Goal: Task Accomplishment & Management: Use online tool/utility

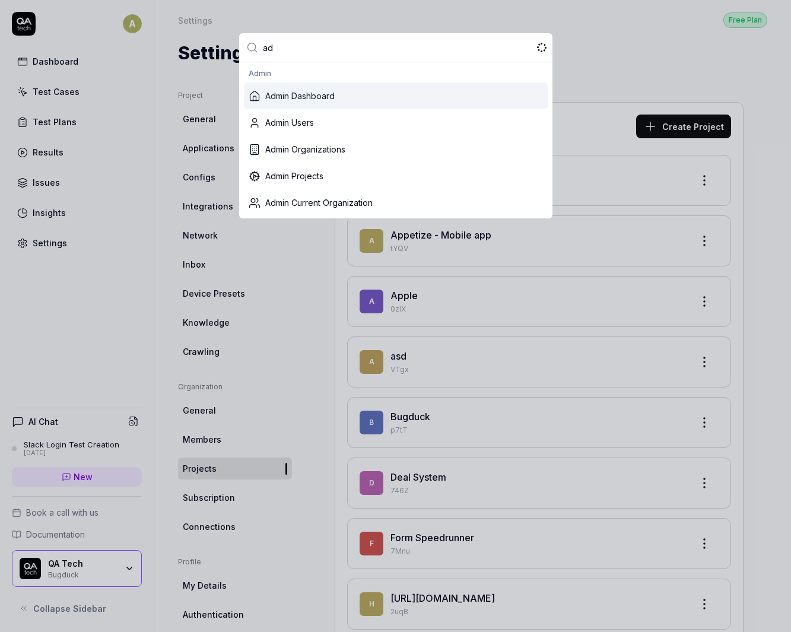
type input "a"
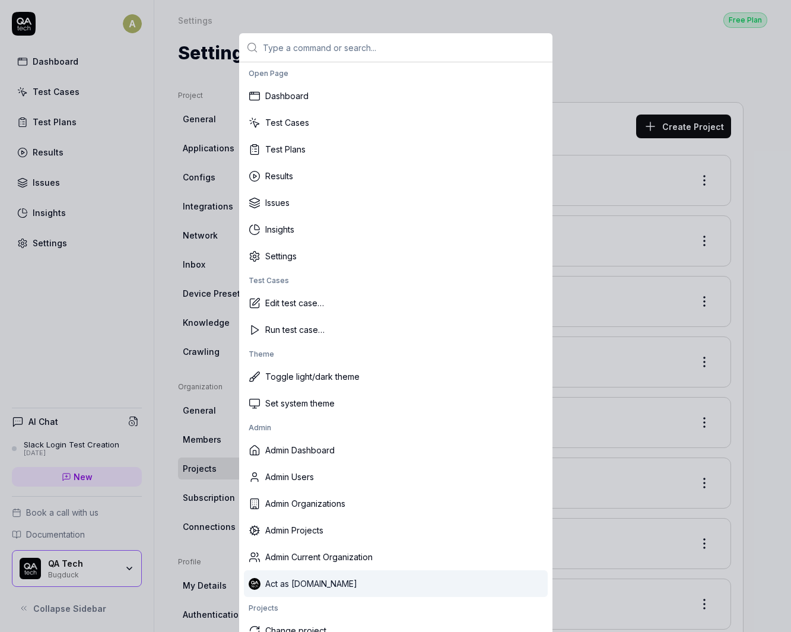
click at [294, 573] on div "Act as [DOMAIN_NAME]" at bounding box center [396, 583] width 304 height 27
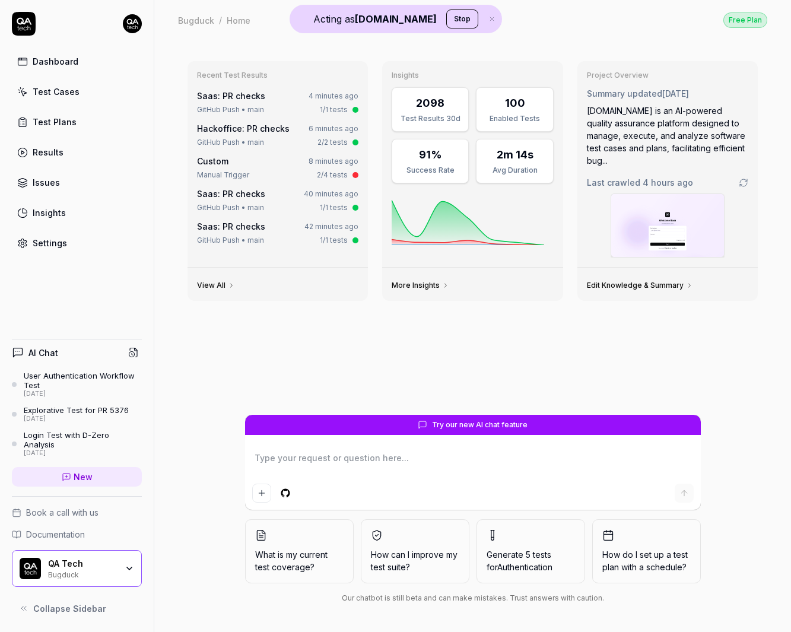
type textarea "*"
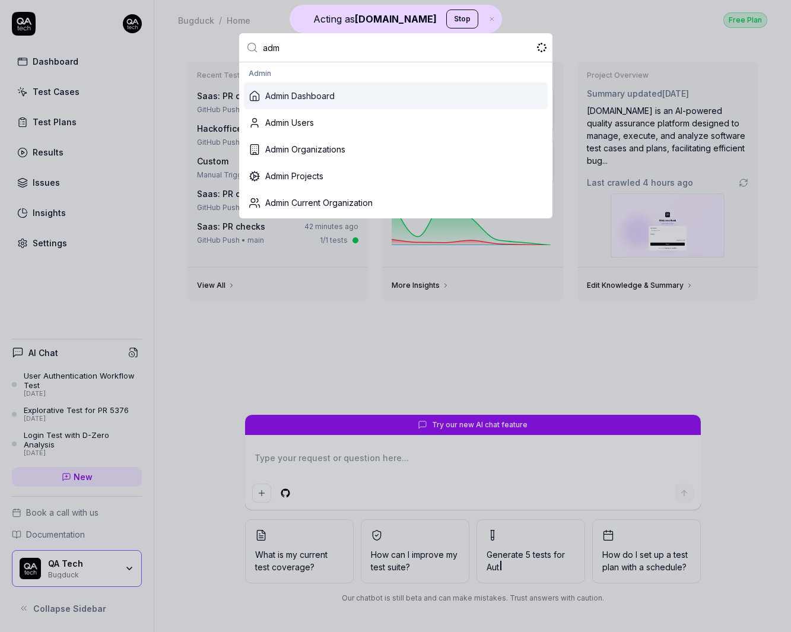
type input "admi"
type textarea "*"
type input "adminp"
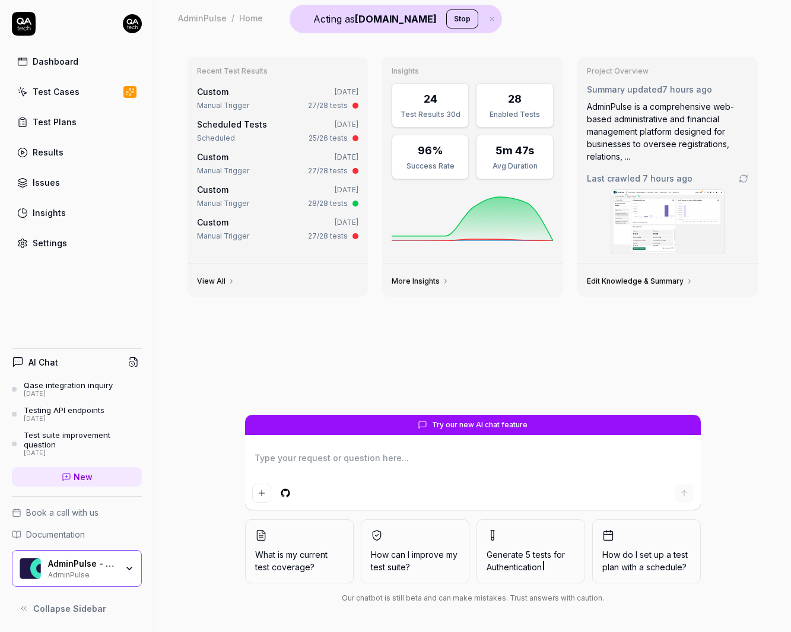
click at [110, 570] on div "AdminPulse" at bounding box center [82, 573] width 69 height 9
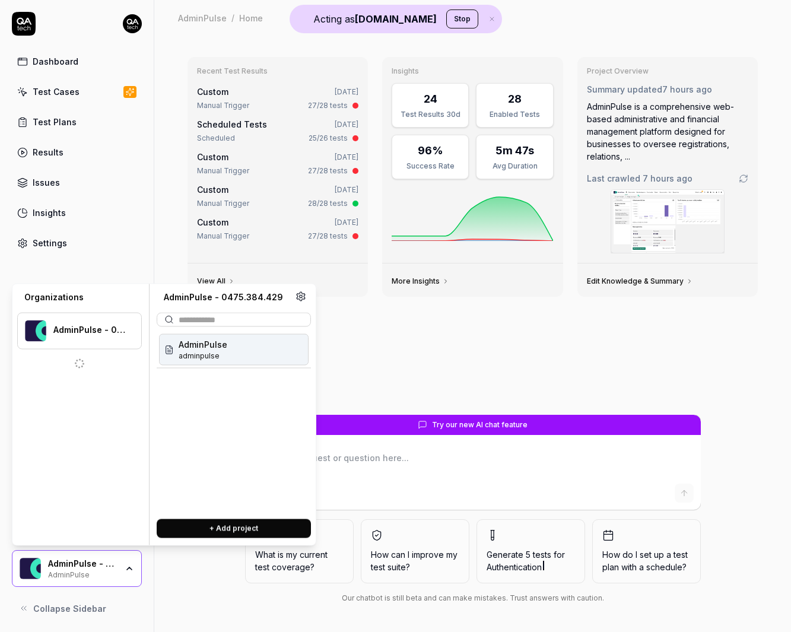
click at [110, 570] on div "AdminPulse" at bounding box center [82, 573] width 69 height 9
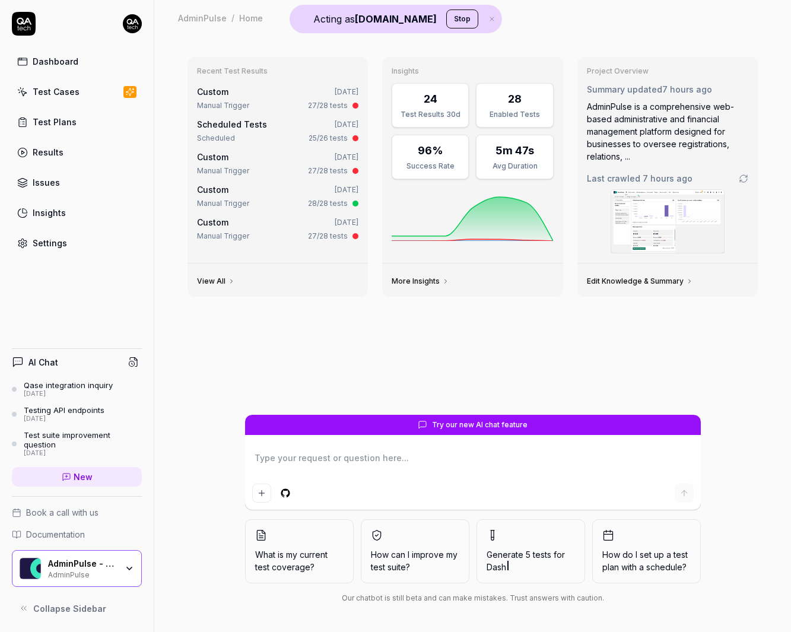
type textarea "*"
click at [97, 90] on link "Test Cases" at bounding box center [77, 91] width 130 height 23
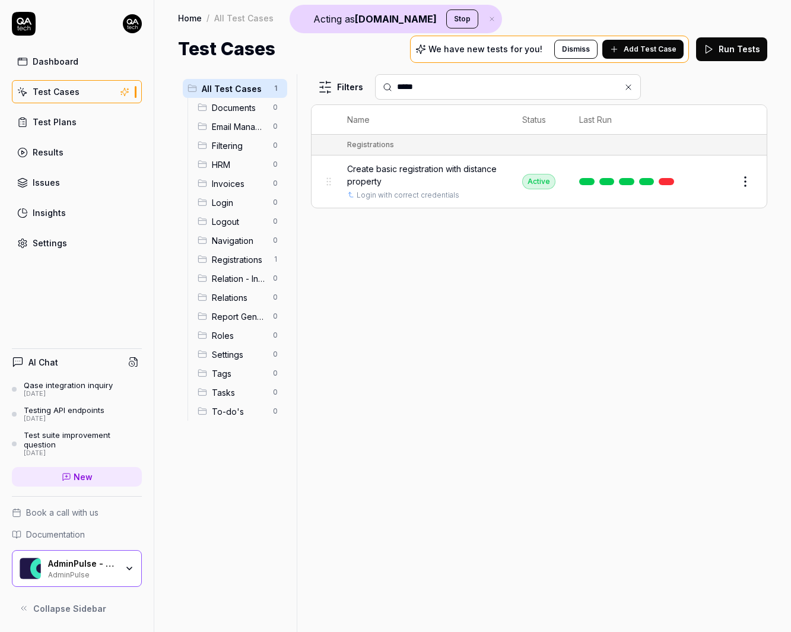
type input "*****"
click at [665, 179] on link at bounding box center [666, 181] width 15 height 7
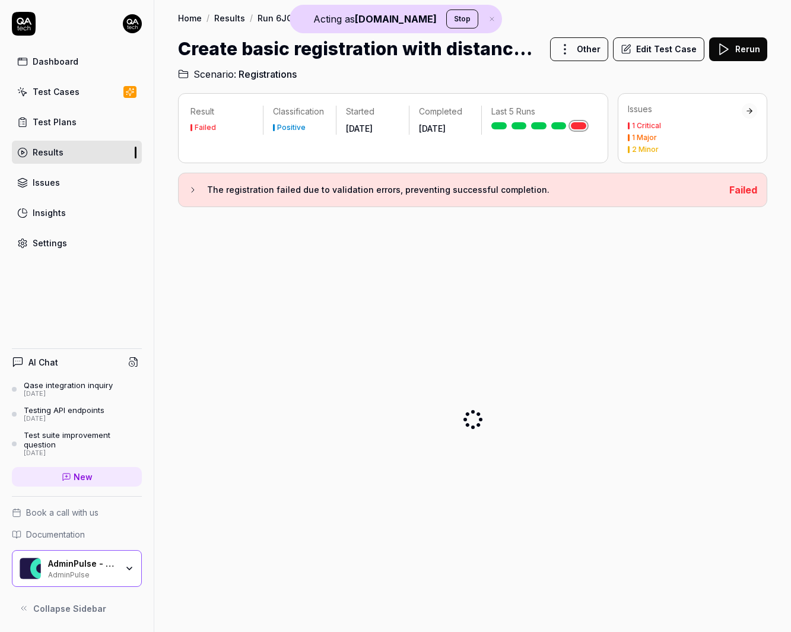
click at [262, 188] on h3 "The registration failed due to validation errors, preventing successful complet…" at bounding box center [463, 190] width 513 height 14
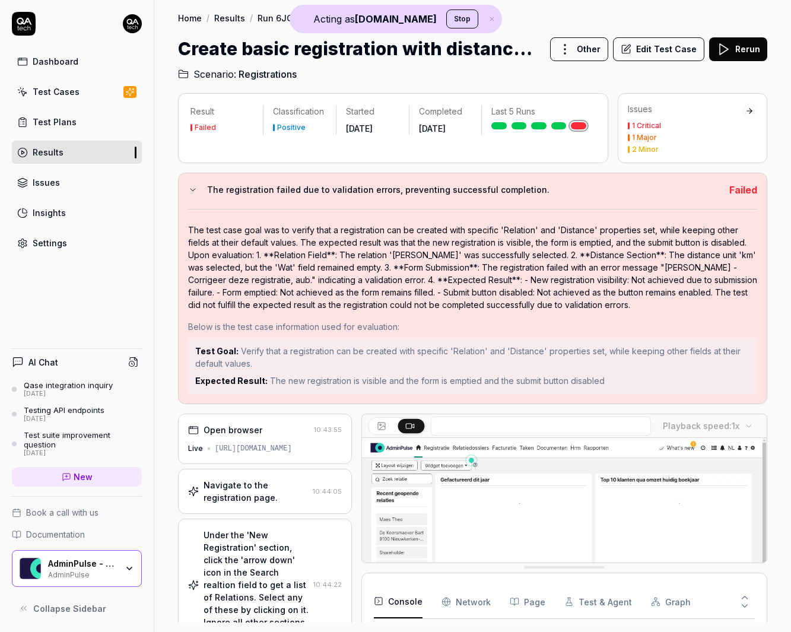
click at [282, 437] on div "Open browser 10:43:55 Live [URL][DOMAIN_NAME]" at bounding box center [265, 439] width 174 height 50
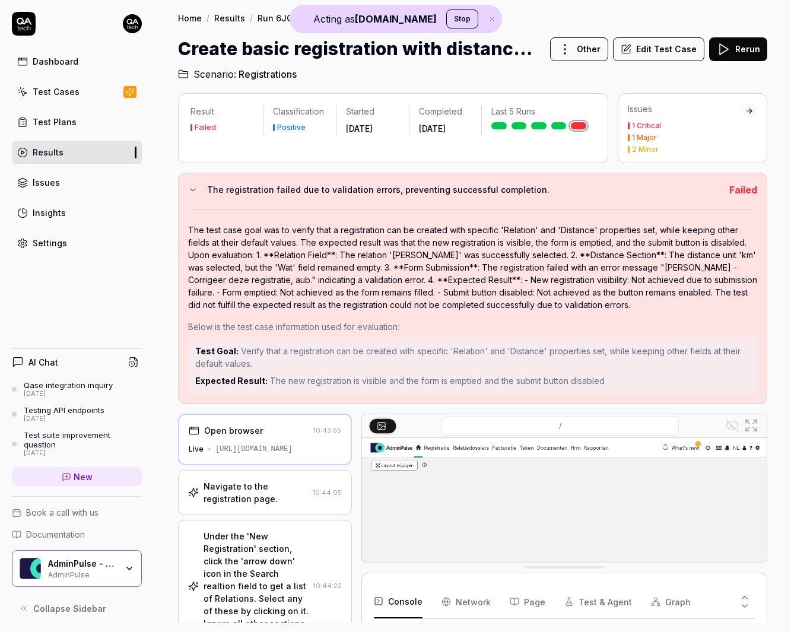
click at [528, 601] on button "Page" at bounding box center [528, 601] width 36 height 33
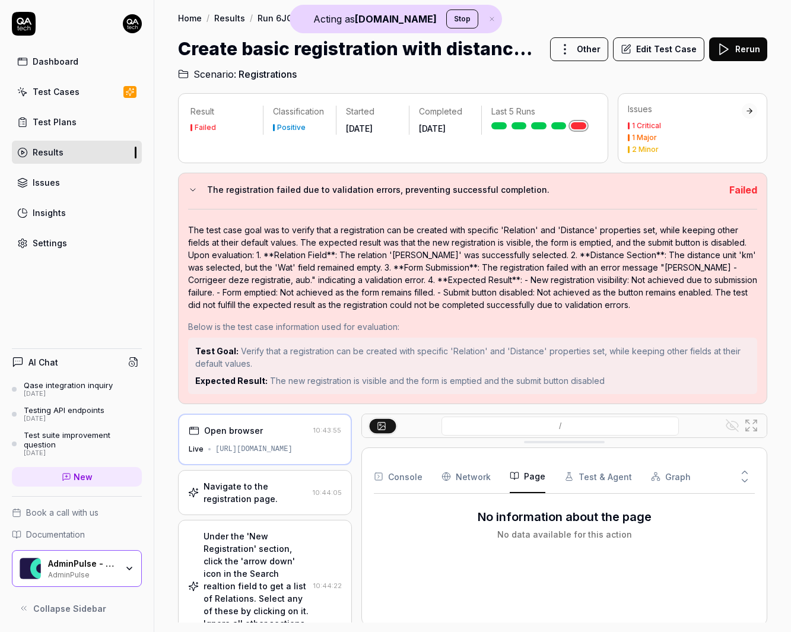
drag, startPoint x: 548, startPoint y: 570, endPoint x: 549, endPoint y: 444, distance: 126.4
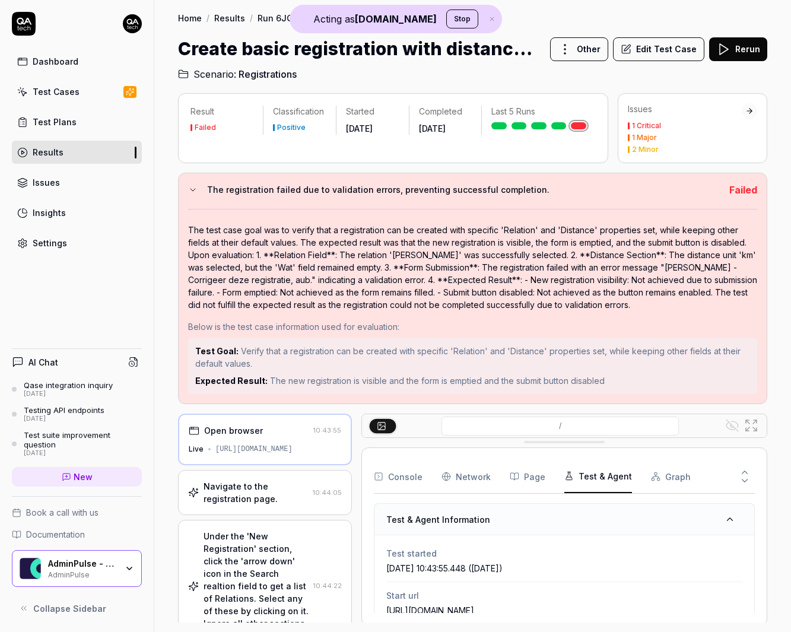
click at [570, 478] on button "Test & Agent" at bounding box center [598, 476] width 68 height 33
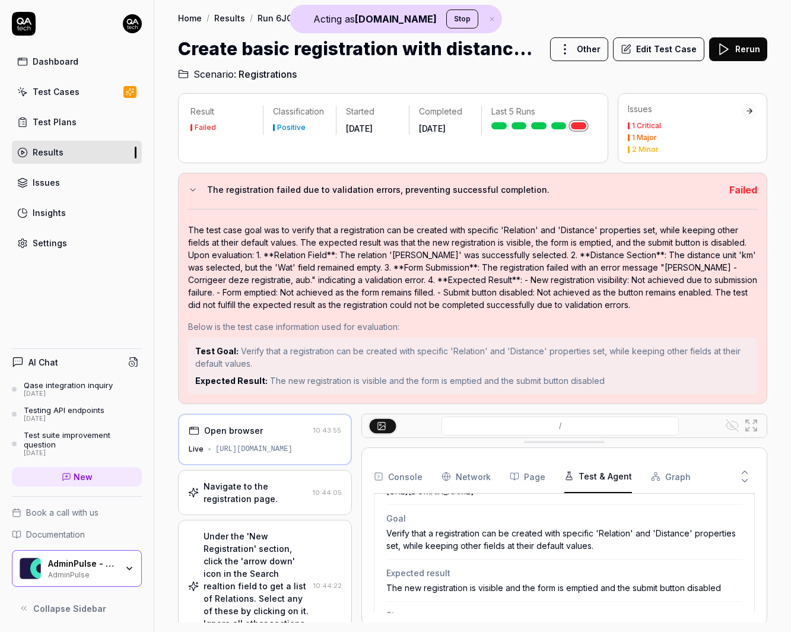
scroll to position [108, 0]
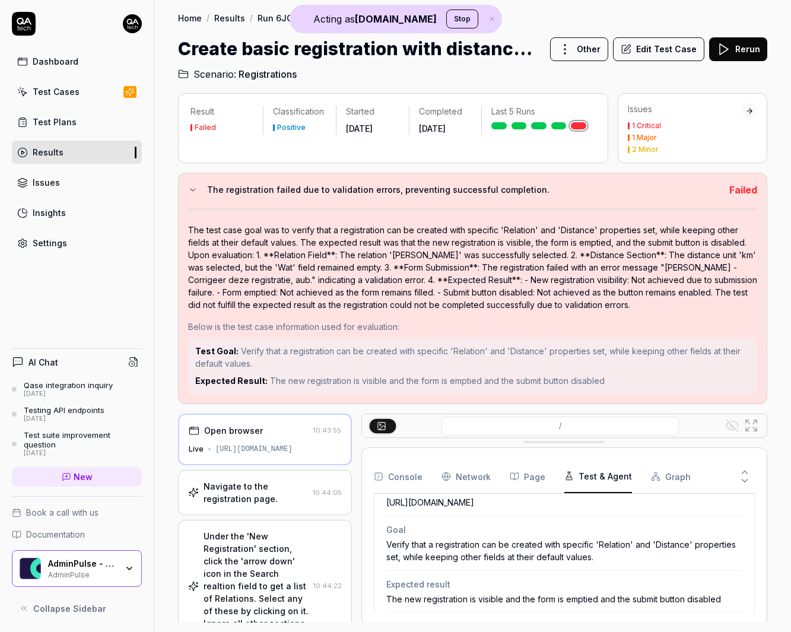
click at [506, 555] on div "Verify that a registration can be created with specific 'Relation' and 'Distanc…" at bounding box center [564, 550] width 356 height 25
drag, startPoint x: 404, startPoint y: 551, endPoint x: 682, endPoint y: 560, distance: 278.5
click at [682, 560] on div "Verify that a registration can be created with specific 'Relation' and 'Distanc…" at bounding box center [564, 550] width 356 height 25
click at [279, 481] on div "Navigate to the registration page." at bounding box center [256, 492] width 104 height 25
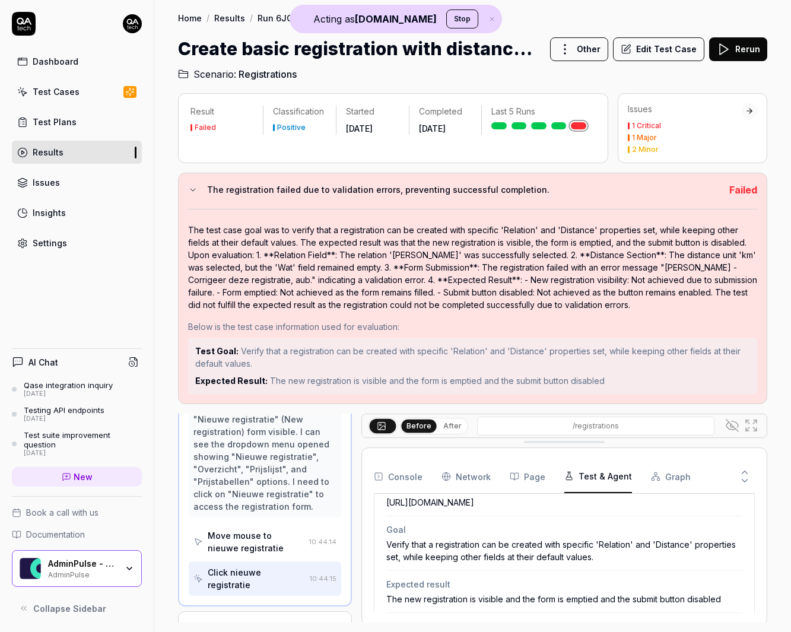
scroll to position [348, 0]
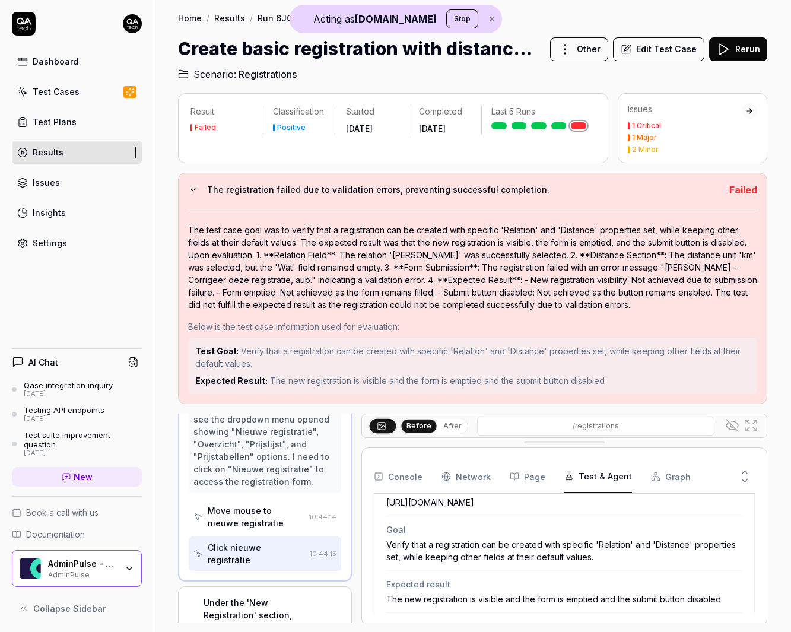
click at [714, 232] on div "The test case goal was to verify that a registration can be created with specif…" at bounding box center [472, 267] width 569 height 87
click at [198, 196] on button "The registration failed due to validation errors, preventing successful complet…" at bounding box center [454, 190] width 532 height 14
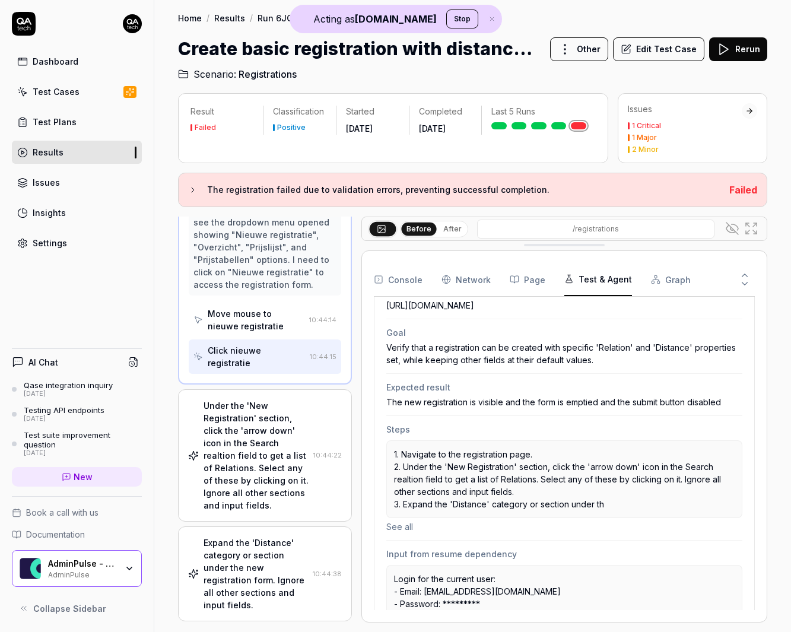
drag, startPoint x: 380, startPoint y: 315, endPoint x: 385, endPoint y: 301, distance: 14.7
click at [379, 315] on div "Test started [DATE] 10:43:55.448 ([DATE]) Start url [URL][DOMAIN_NAME] Goal Ver…" at bounding box center [564, 519] width 380 height 579
click at [388, 296] on div "Start url [URL][DOMAIN_NAME]" at bounding box center [564, 298] width 356 height 42
click at [542, 250] on div "Console Network Page Test & Agent Graph Test & Agent Information Test started […" at bounding box center [564, 436] width 406 height 372
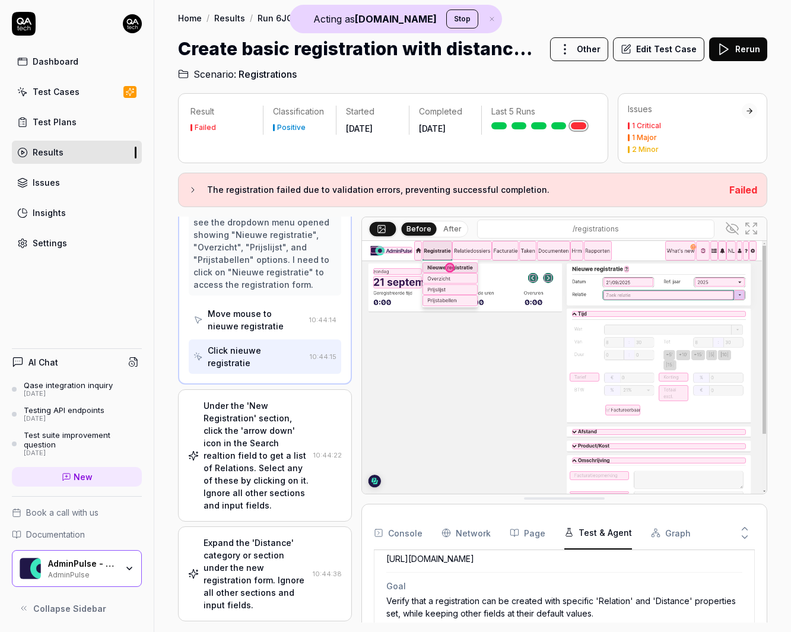
drag, startPoint x: 542, startPoint y: 247, endPoint x: 538, endPoint y: 559, distance: 312.2
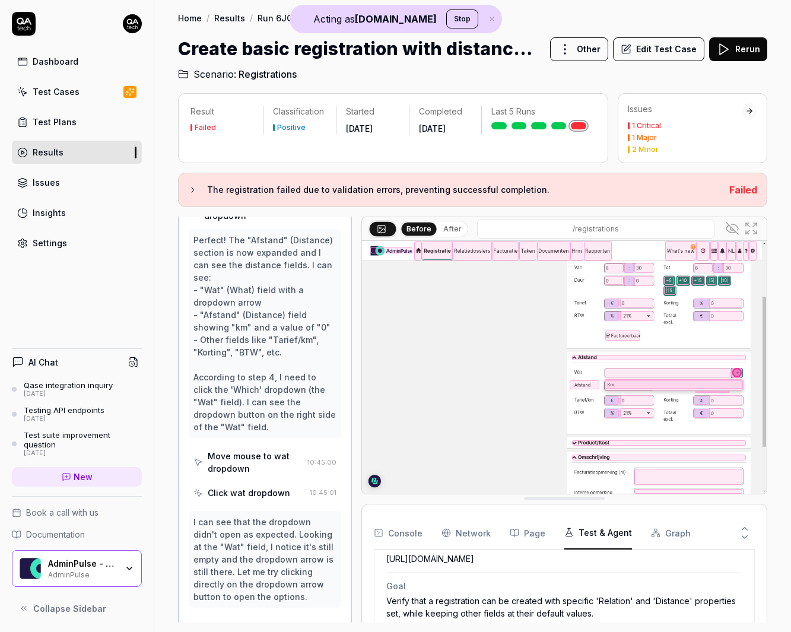
scroll to position [394, 0]
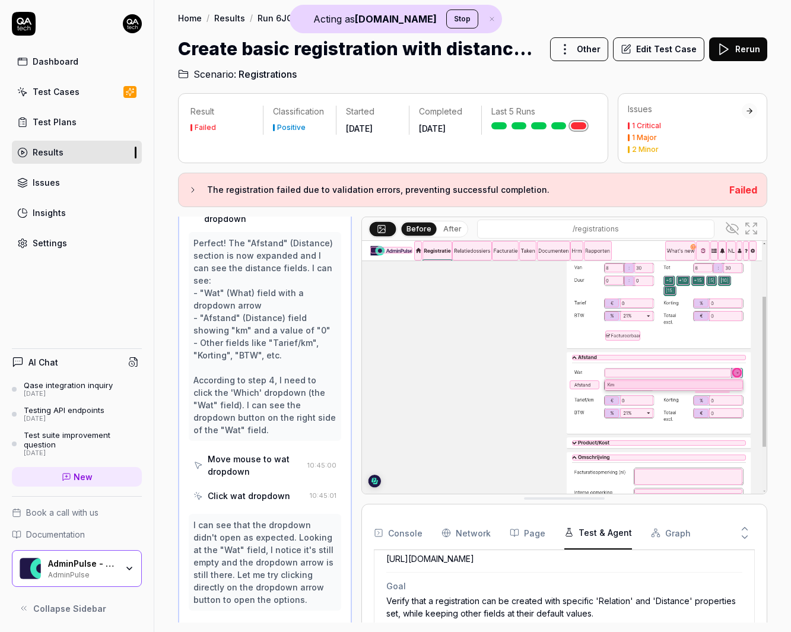
click at [274, 392] on div "Perfect! The "Afstand" (Distance) section is now expanded and I can see the dis…" at bounding box center [264, 336] width 143 height 199
click at [272, 453] on div "Move mouse to wat dropdown" at bounding box center [255, 465] width 95 height 25
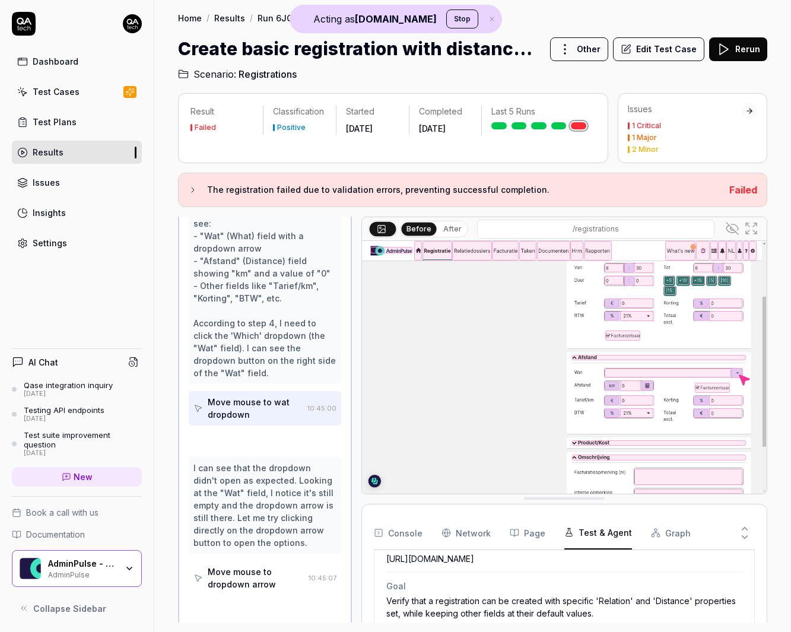
scroll to position [421, 0]
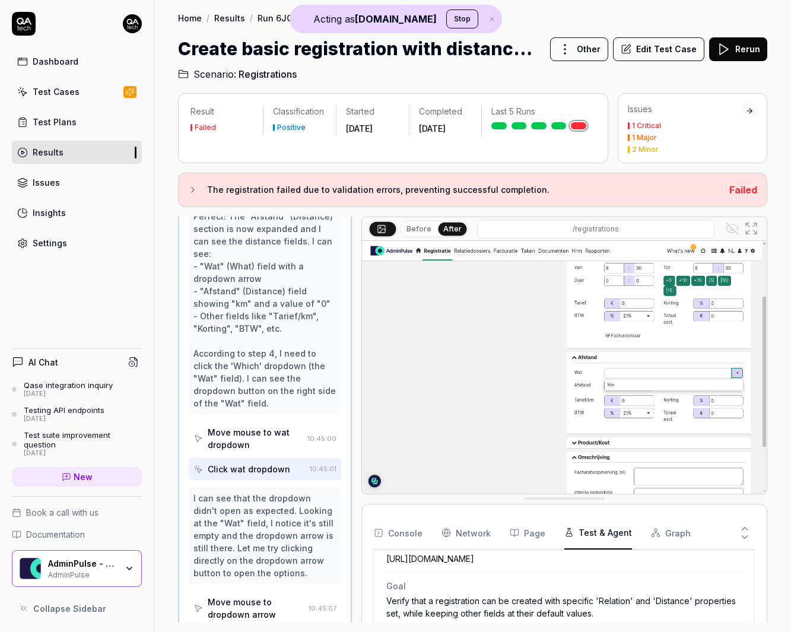
click at [299, 496] on div "I can see that the dropdown didn't open as expected. Looking at the "Wat" field…" at bounding box center [264, 535] width 143 height 87
click at [359, 504] on div at bounding box center [356, 420] width 9 height 406
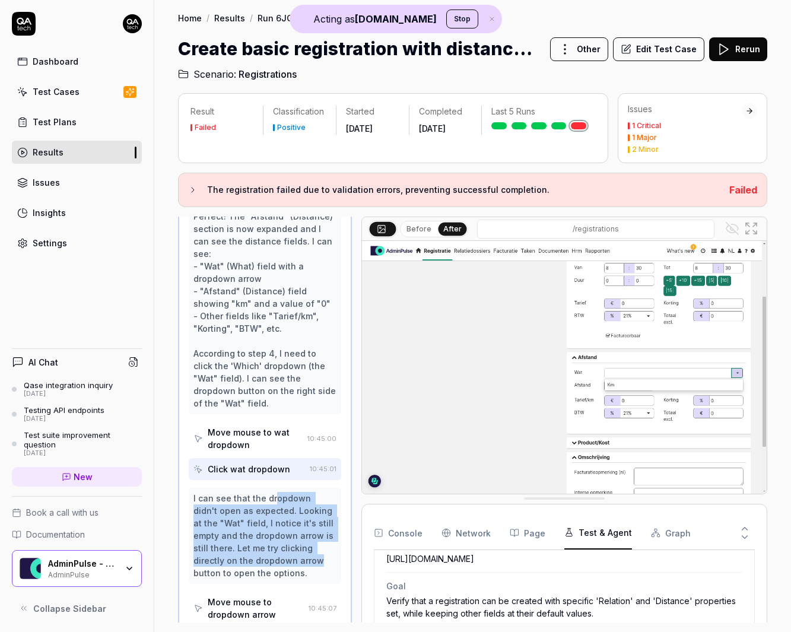
drag, startPoint x: 274, startPoint y: 528, endPoint x: 273, endPoint y: 460, distance: 68.2
click at [273, 492] on div "I can see that the dropdown didn't open as expected. Looking at the "Wat" field…" at bounding box center [264, 535] width 143 height 87
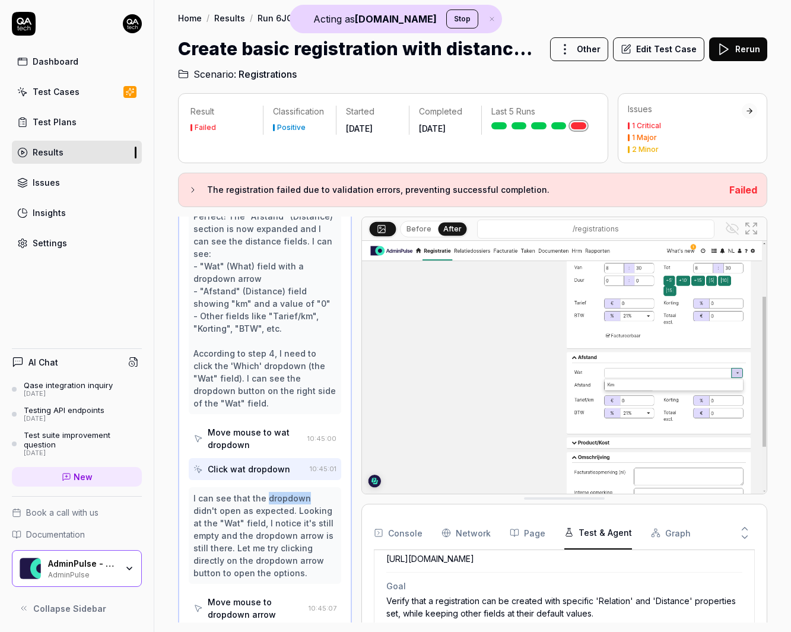
click at [273, 492] on div "I can see that the dropdown didn't open as expected. Looking at the "Wat" field…" at bounding box center [264, 535] width 143 height 87
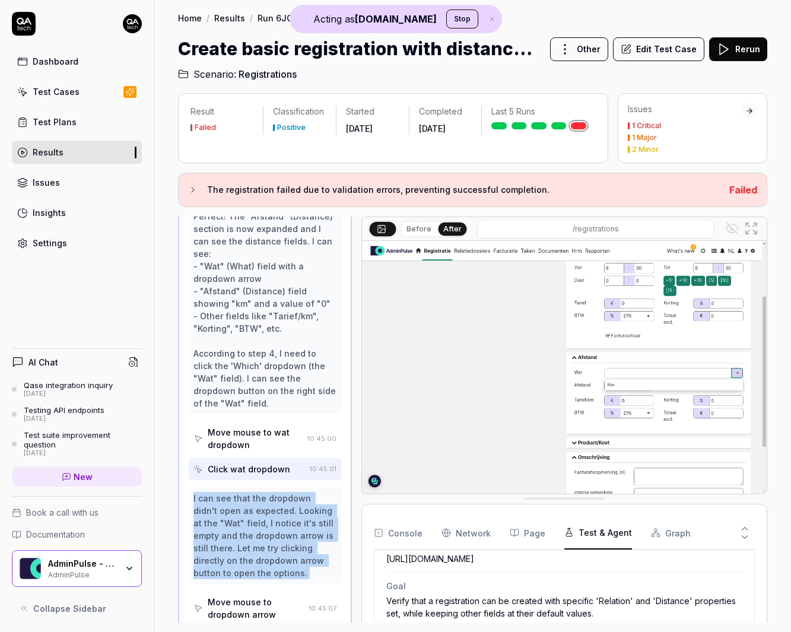
click at [273, 492] on div "I can see that the dropdown didn't open as expected. Looking at the "Wat" field…" at bounding box center [264, 535] width 143 height 87
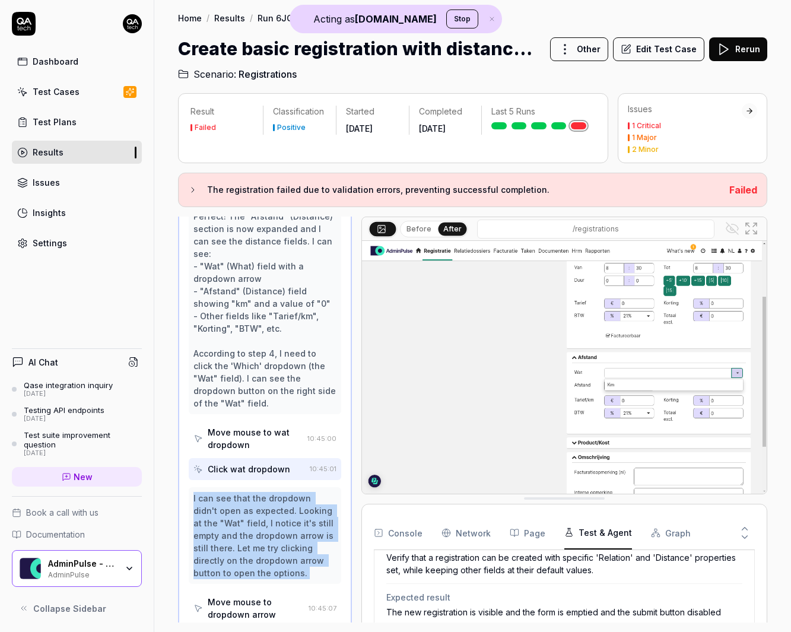
scroll to position [154, 0]
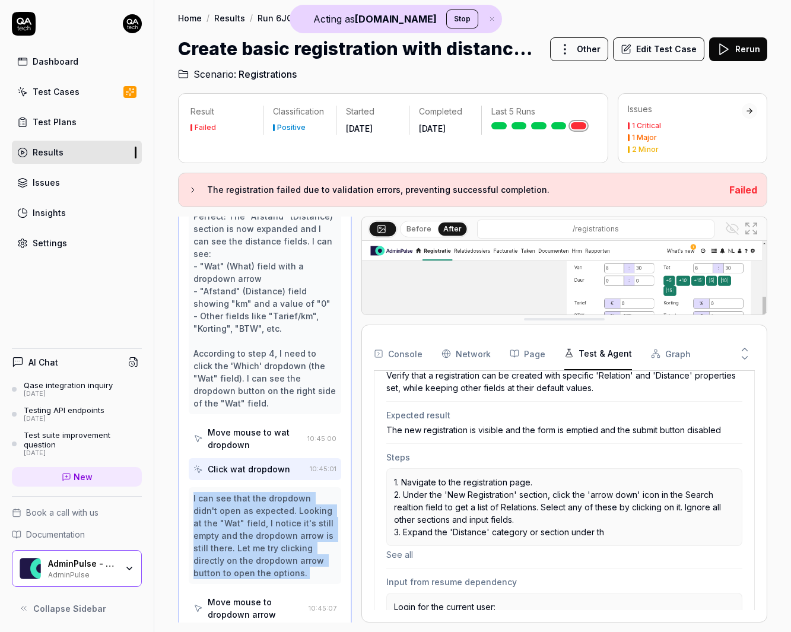
drag, startPoint x: 509, startPoint y: 498, endPoint x: 558, endPoint y: 269, distance: 233.7
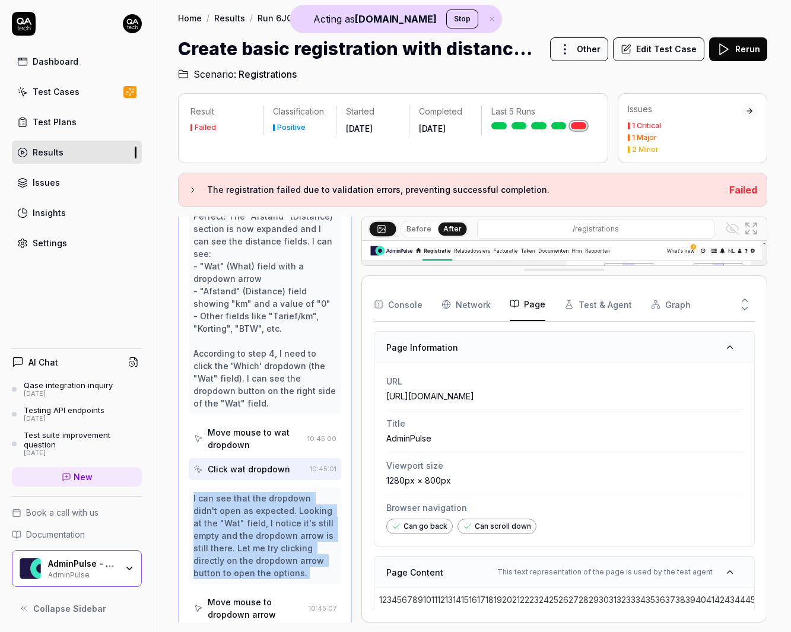
click at [538, 295] on button "Page" at bounding box center [528, 304] width 36 height 33
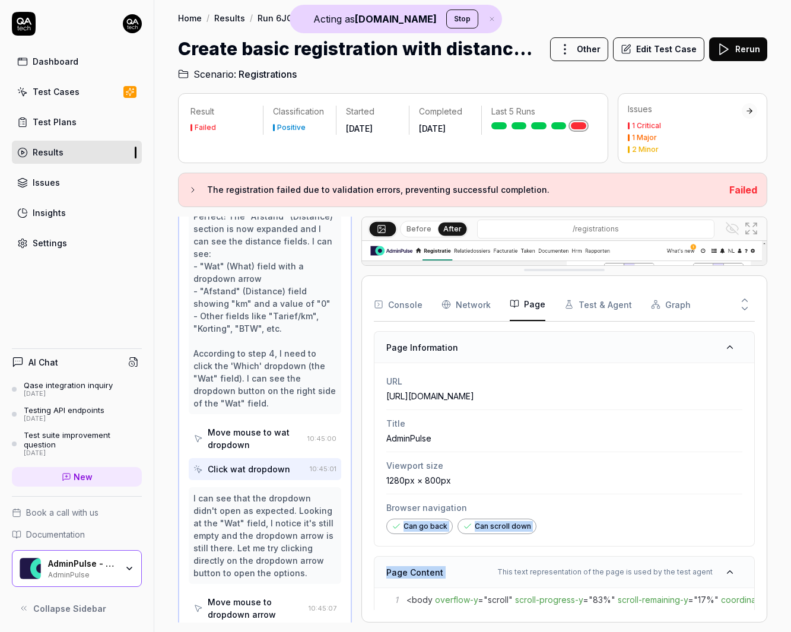
drag, startPoint x: 549, startPoint y: 552, endPoint x: 549, endPoint y: 511, distance: 40.9
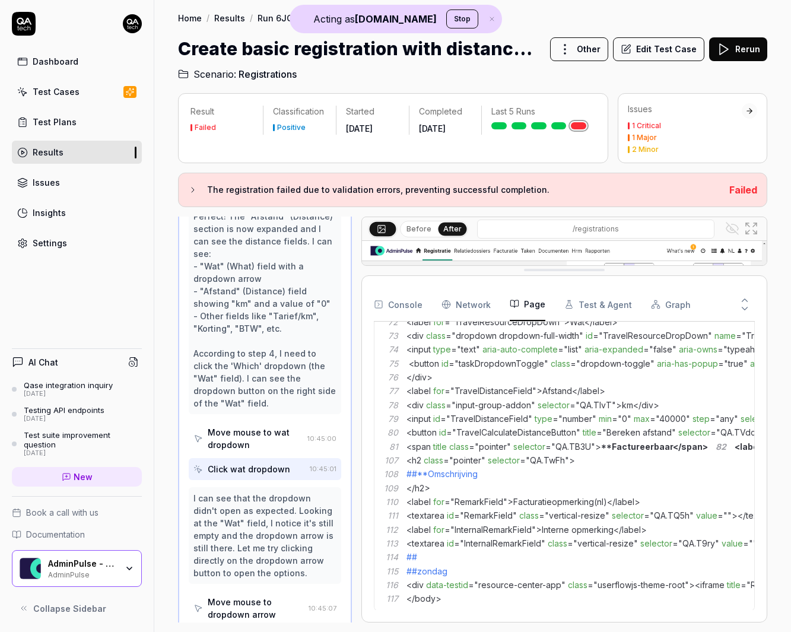
scroll to position [433, 0]
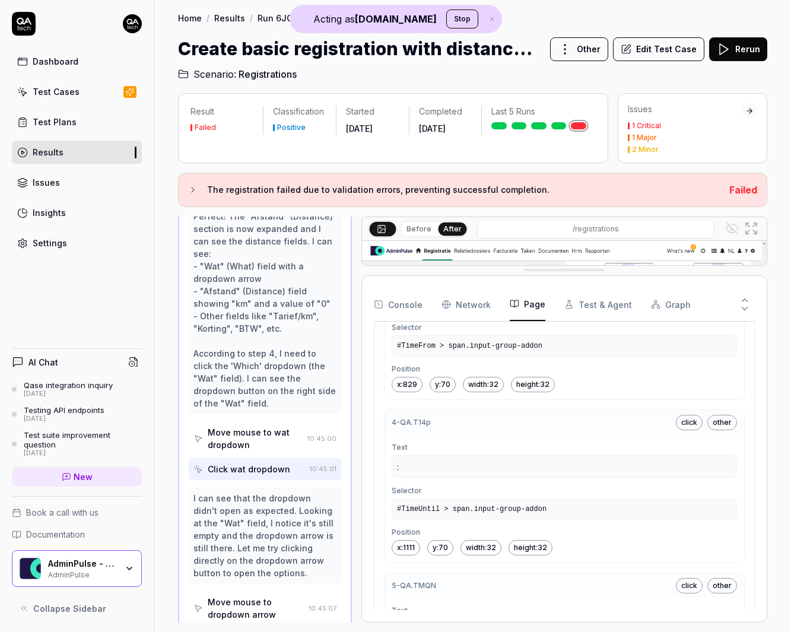
scroll to position [1142, 0]
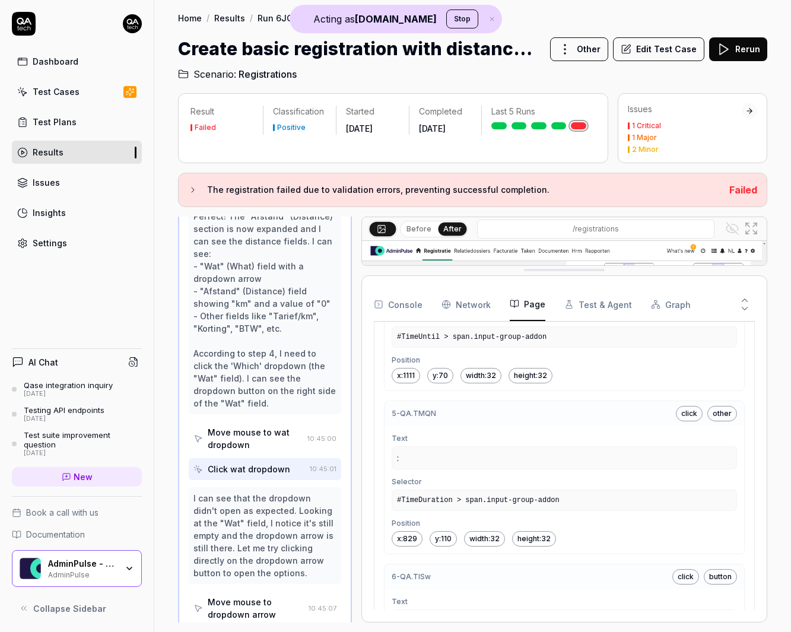
scroll to position [1304, 0]
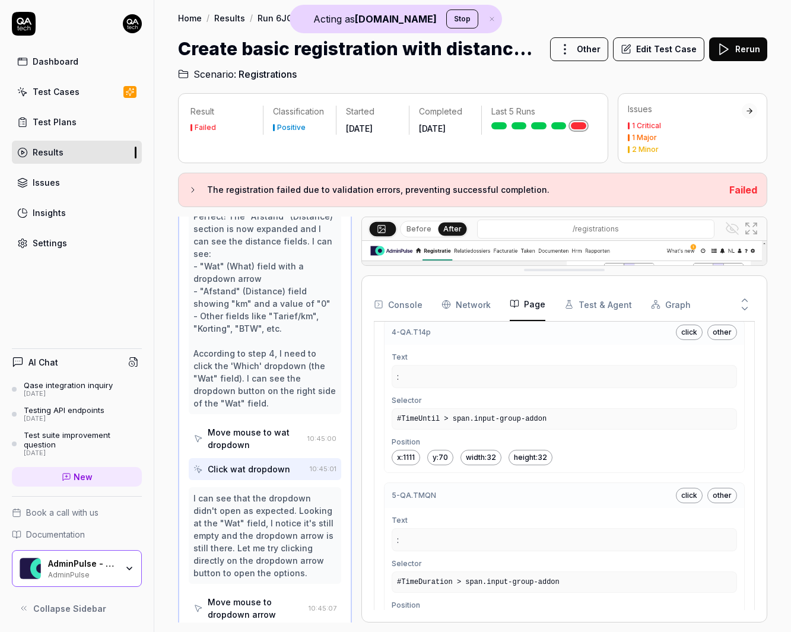
scroll to position [1216, 0]
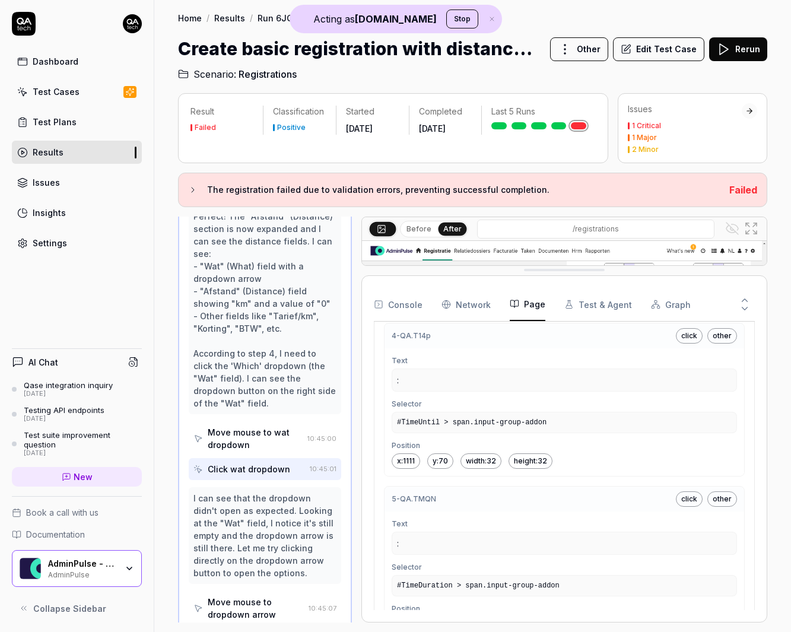
drag, startPoint x: 545, startPoint y: 389, endPoint x: 697, endPoint y: 390, distance: 151.9
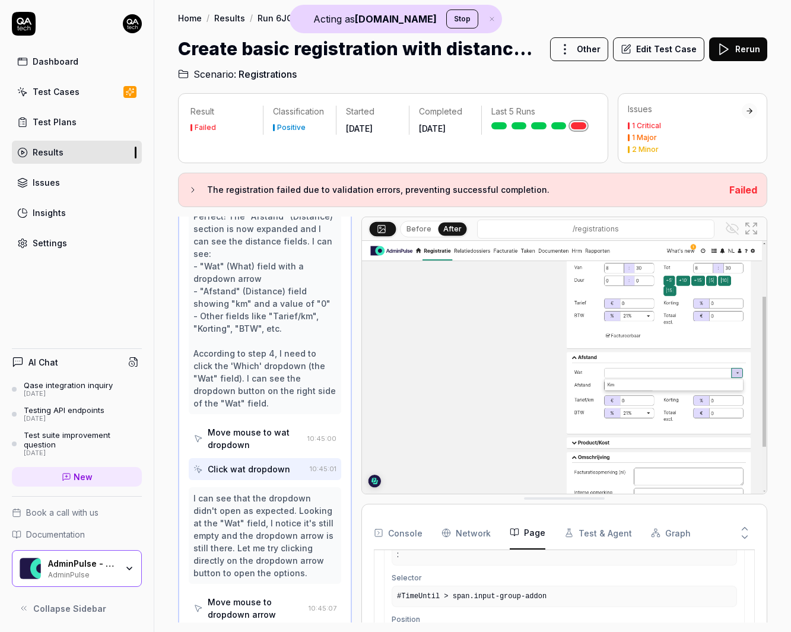
scroll to position [0, 0]
drag, startPoint x: 575, startPoint y: 271, endPoint x: 574, endPoint y: 513, distance: 242.7
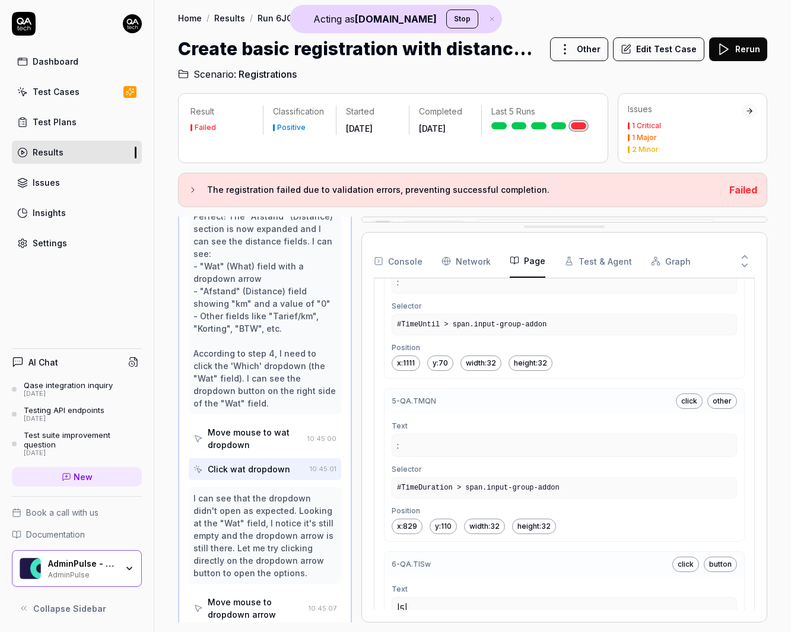
drag, startPoint x: 552, startPoint y: 494, endPoint x: 565, endPoint y: 130, distance: 364.6
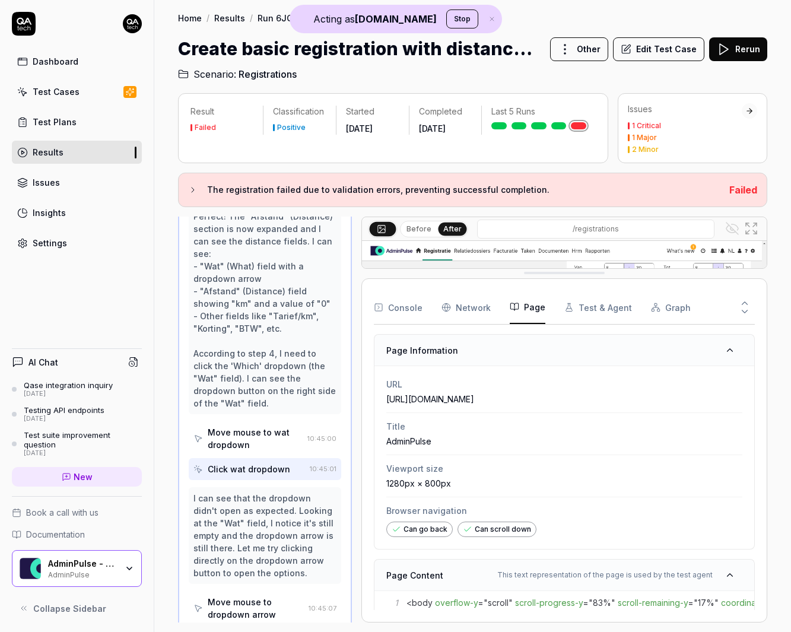
drag, startPoint x: 525, startPoint y: 224, endPoint x: 517, endPoint y: 244, distance: 22.4
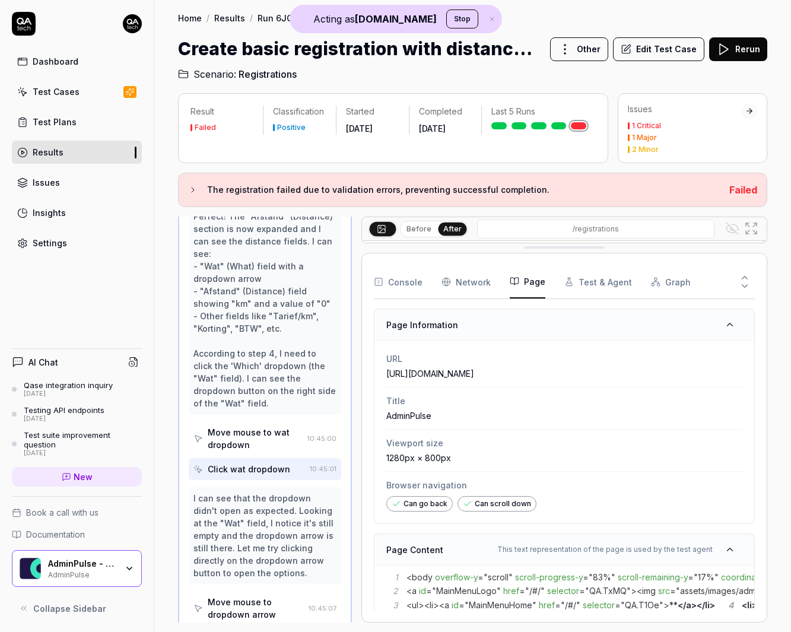
click at [578, 283] on button "Test & Agent" at bounding box center [598, 281] width 68 height 33
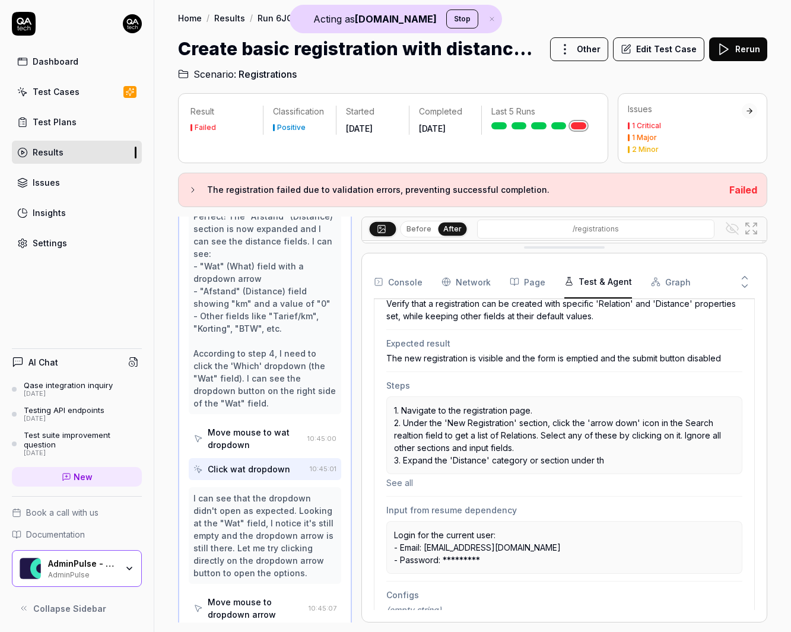
click at [539, 282] on button "Page" at bounding box center [528, 281] width 36 height 33
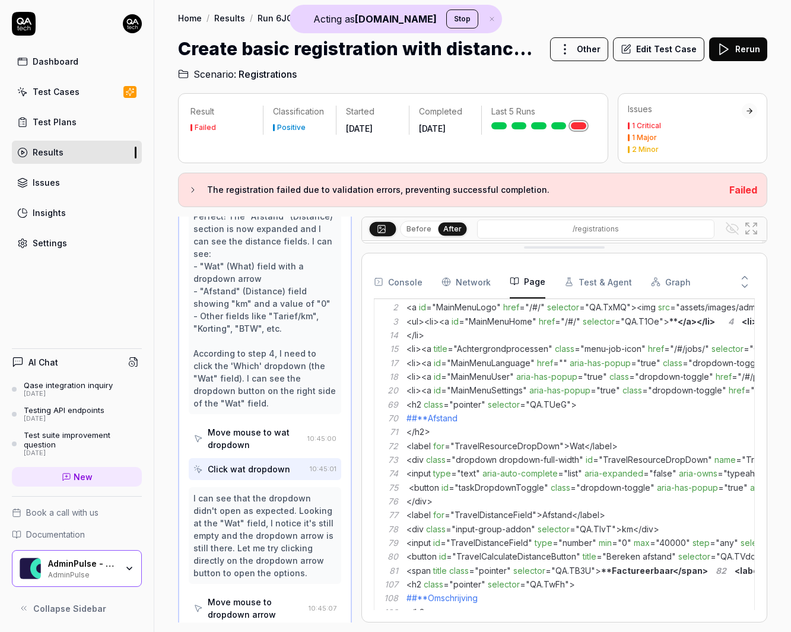
scroll to position [288, 0]
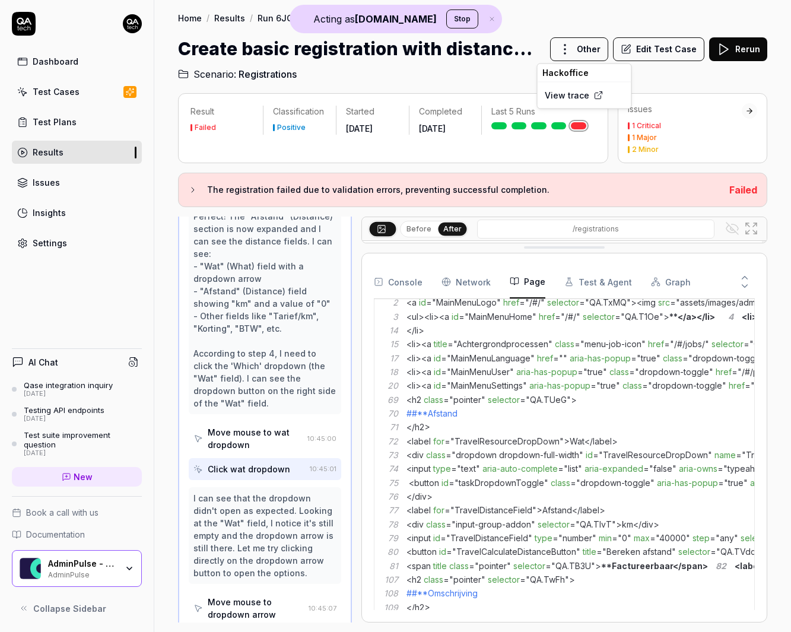
click at [581, 49] on html "Acting as [DOMAIN_NAME] Stop Dashboard Test Cases Test Plans Results Issues Ins…" at bounding box center [395, 316] width 791 height 632
click at [582, 90] on link "View trace" at bounding box center [567, 95] width 45 height 12
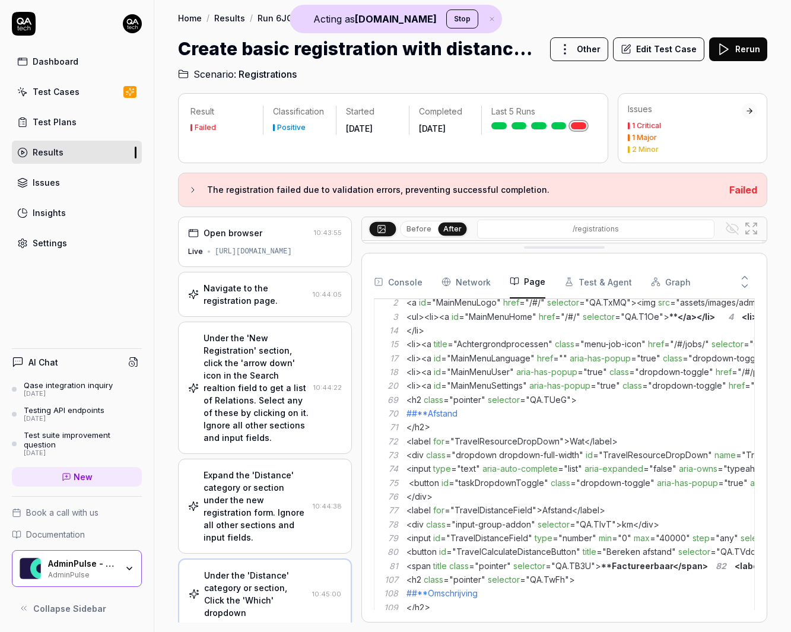
click at [265, 256] on div "[URL][DOMAIN_NAME]" at bounding box center [253, 251] width 77 height 11
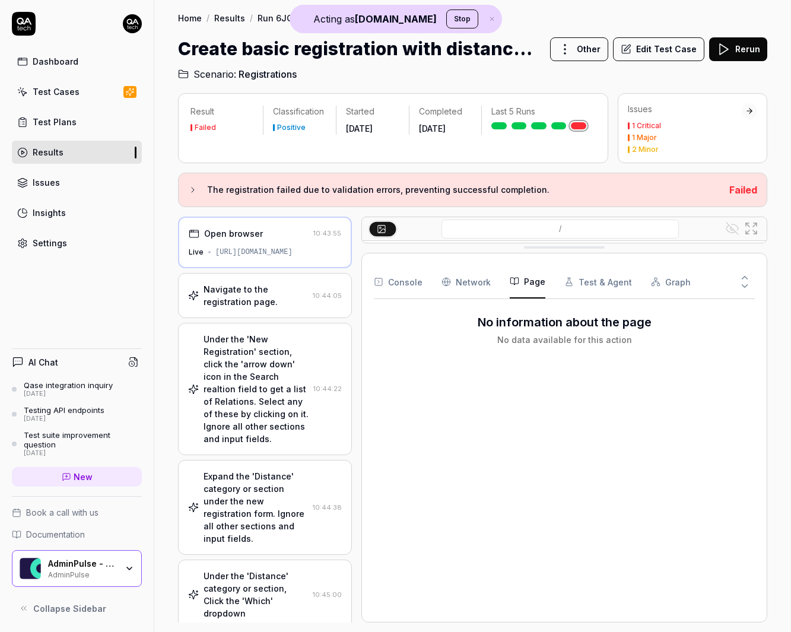
click at [331, 160] on div "Result Failed Classification Positive Started [DATE] Completed [DATE] Last 5 Ru…" at bounding box center [393, 128] width 430 height 70
click at [326, 168] on div "Result Failed Classification Positive Started [DATE] Completed [DATE] Last 5 Ru…" at bounding box center [472, 357] width 589 height 529
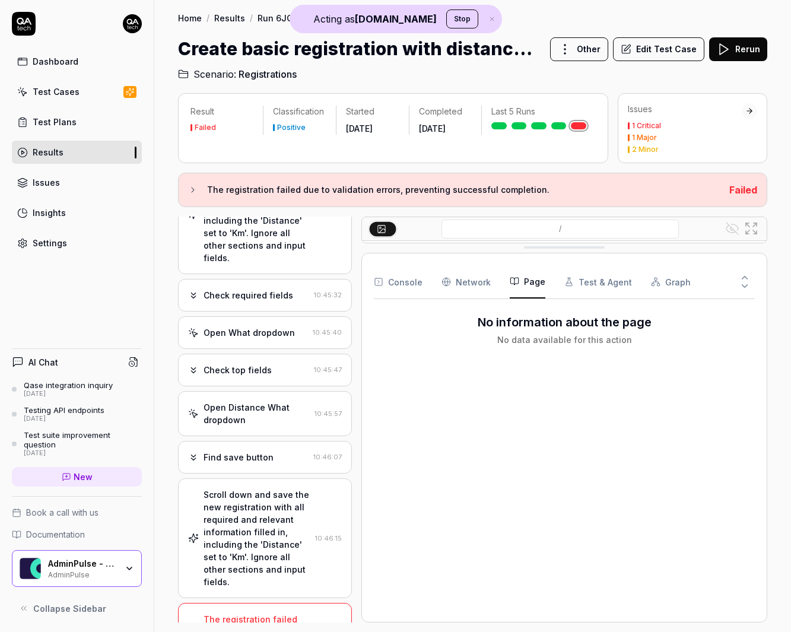
click at [237, 613] on div "The registration failed due to validation errors, preventing successful complet…" at bounding box center [256, 638] width 104 height 50
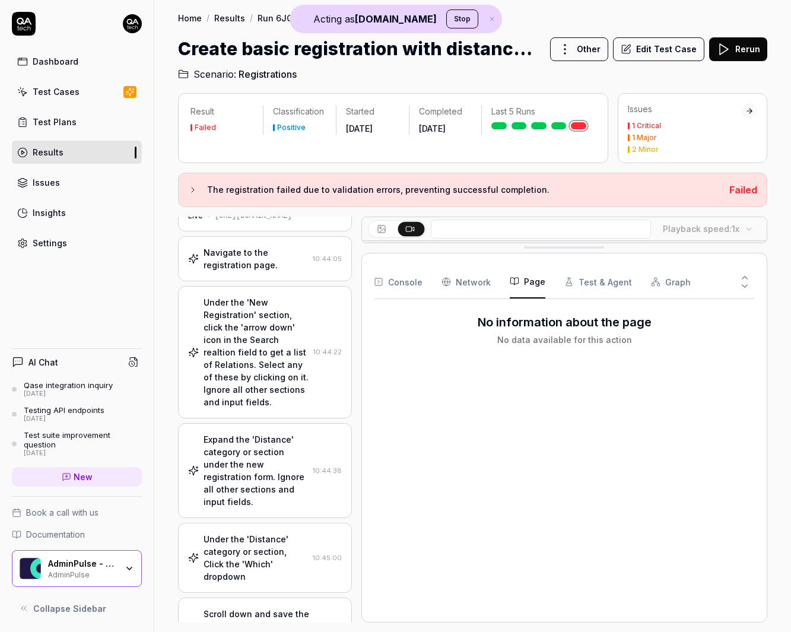
scroll to position [0, 0]
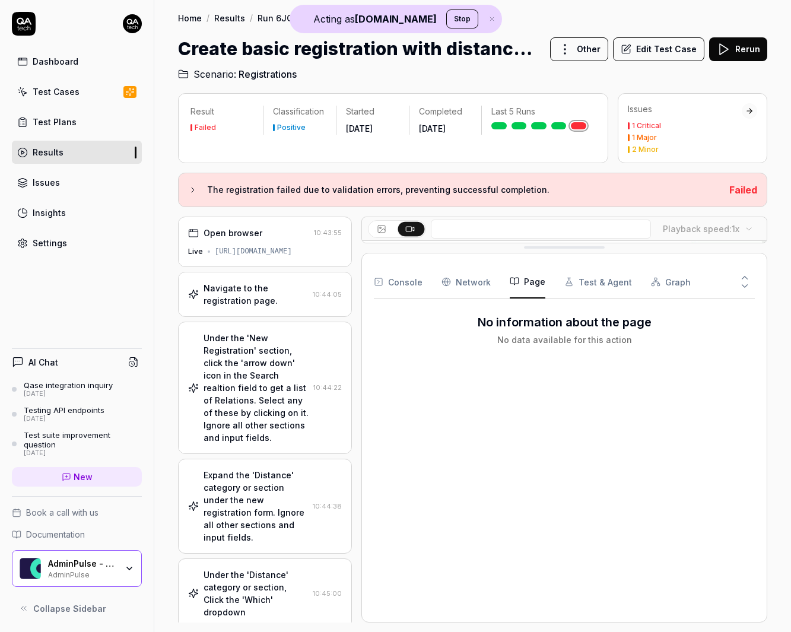
click at [636, 44] on button "Edit Test Case" at bounding box center [658, 49] width 91 height 24
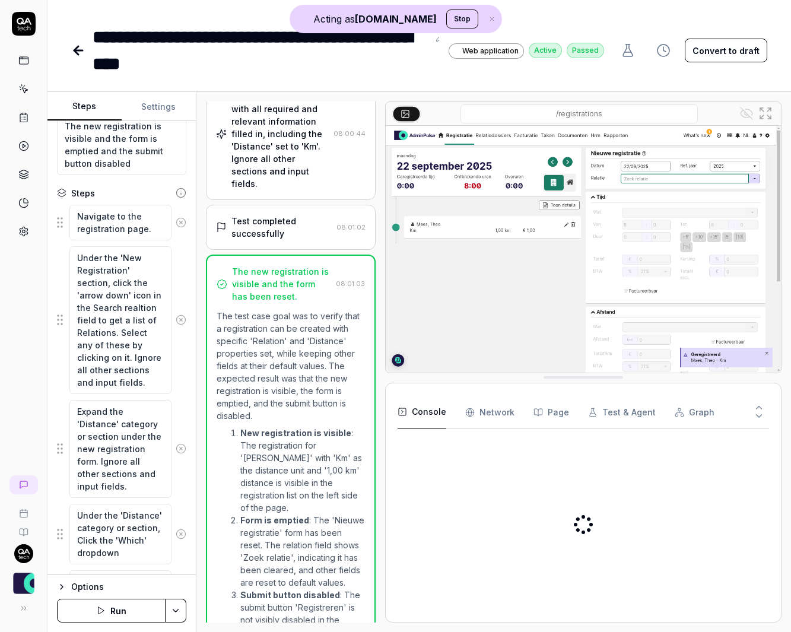
scroll to position [571, 0]
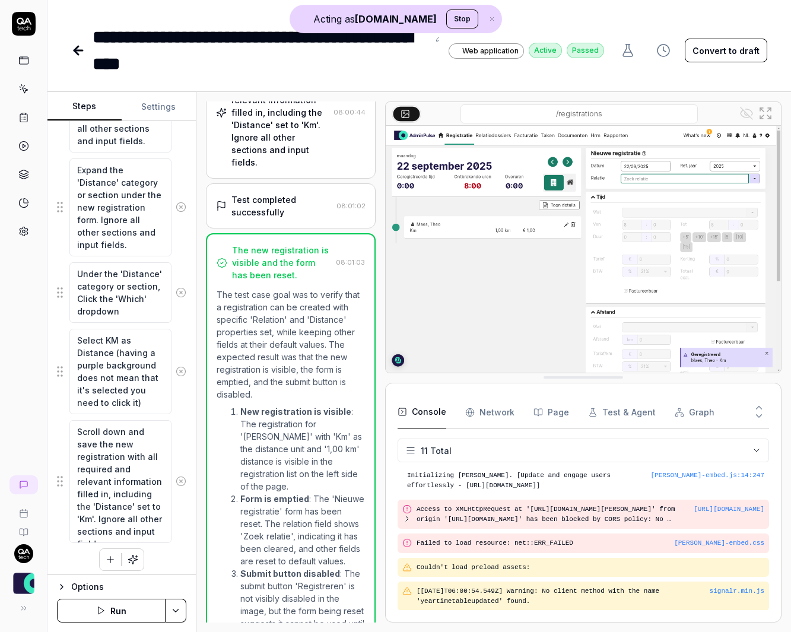
scroll to position [395, 0]
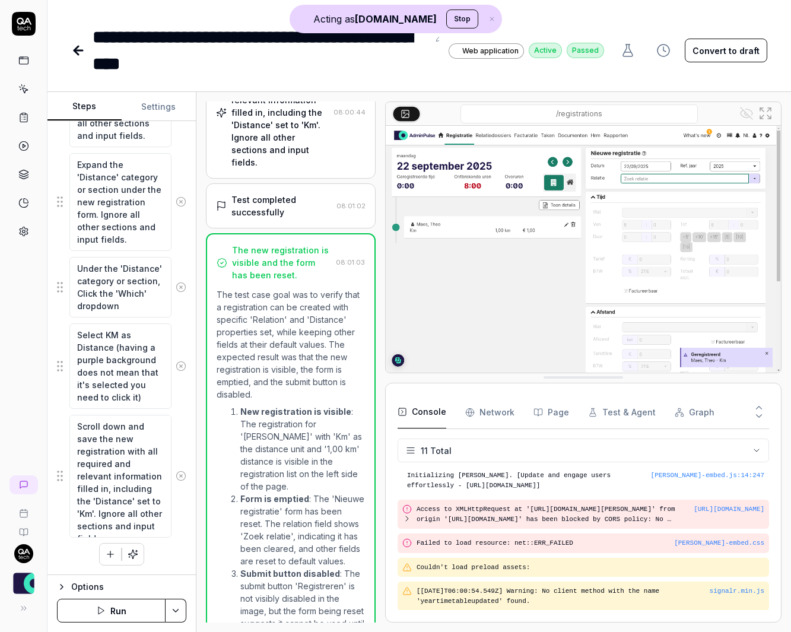
click at [172, 182] on div "Expand the 'Distance' category or section under the new registration form. Igno…" at bounding box center [121, 202] width 129 height 99
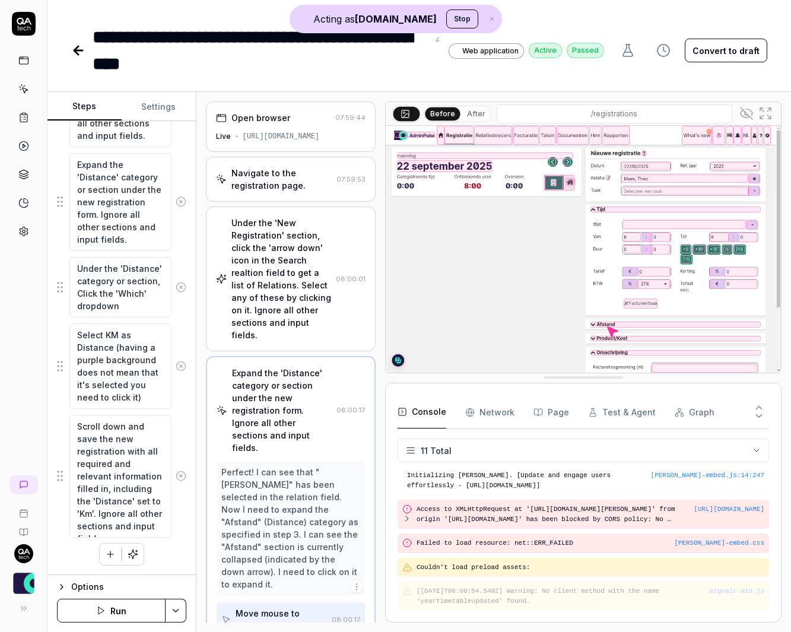
scroll to position [154, 0]
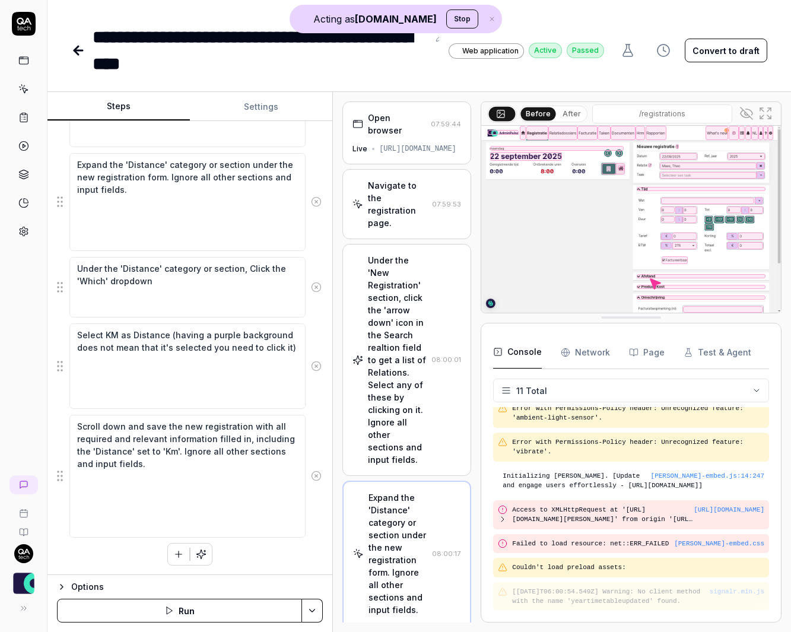
click at [333, 162] on div "Steps Settings Goal Verify that a registration can be created with specific 'Re…" at bounding box center [419, 362] width 744 height 540
click at [154, 288] on fieldset "Navigate to the registration page. Under the 'New Registration' section, click …" at bounding box center [190, 247] width 266 height 581
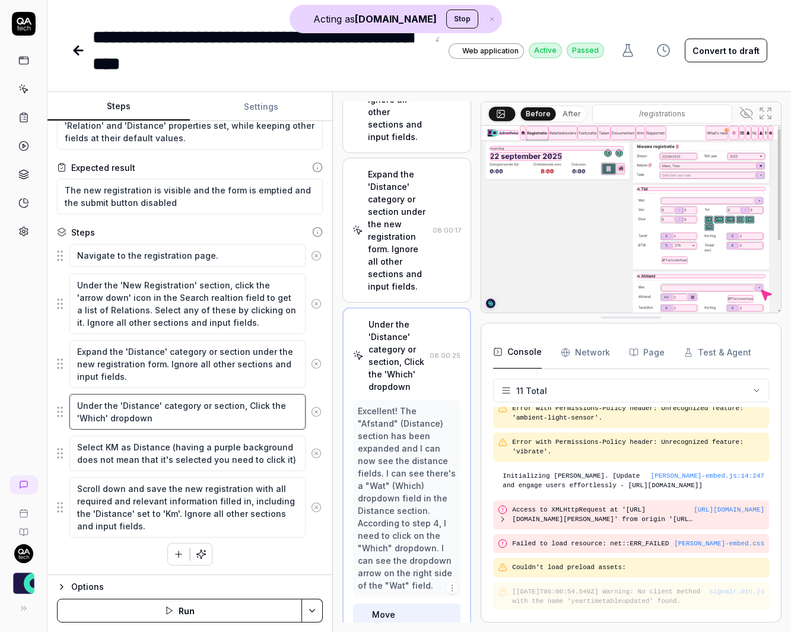
scroll to position [336, 0]
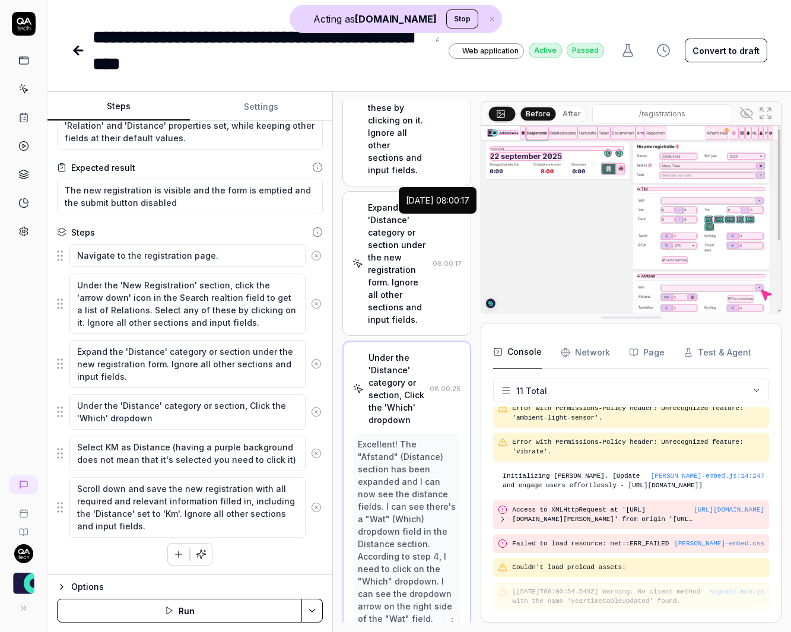
click at [441, 259] on time "08:00:17" at bounding box center [447, 263] width 28 height 8
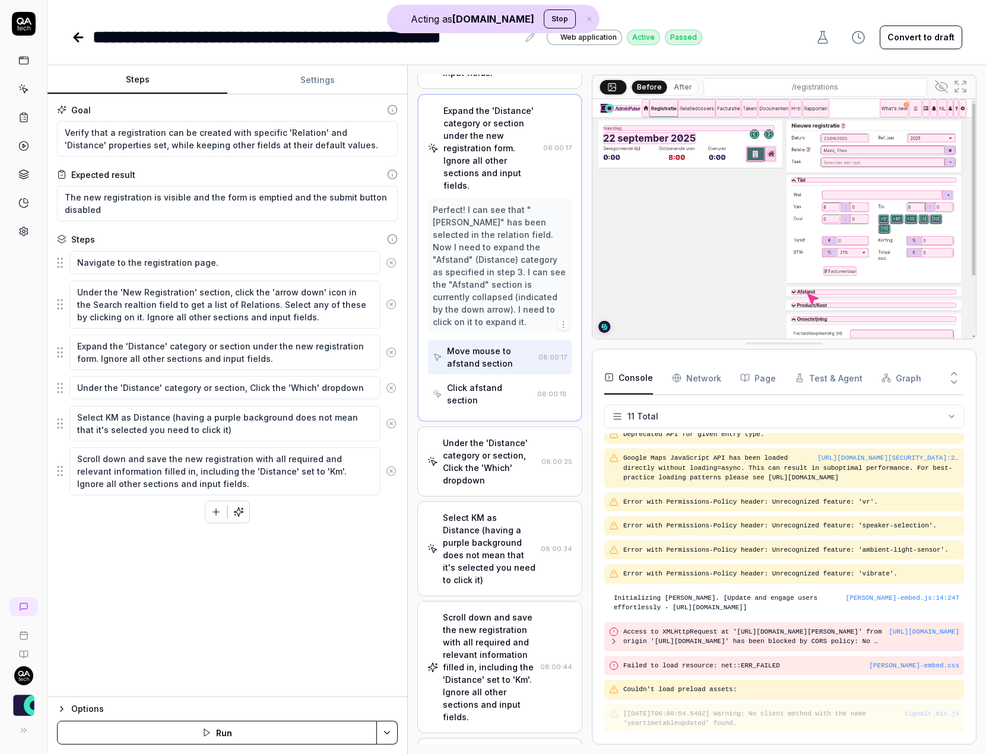
scroll to position [8, 0]
type textarea "*"
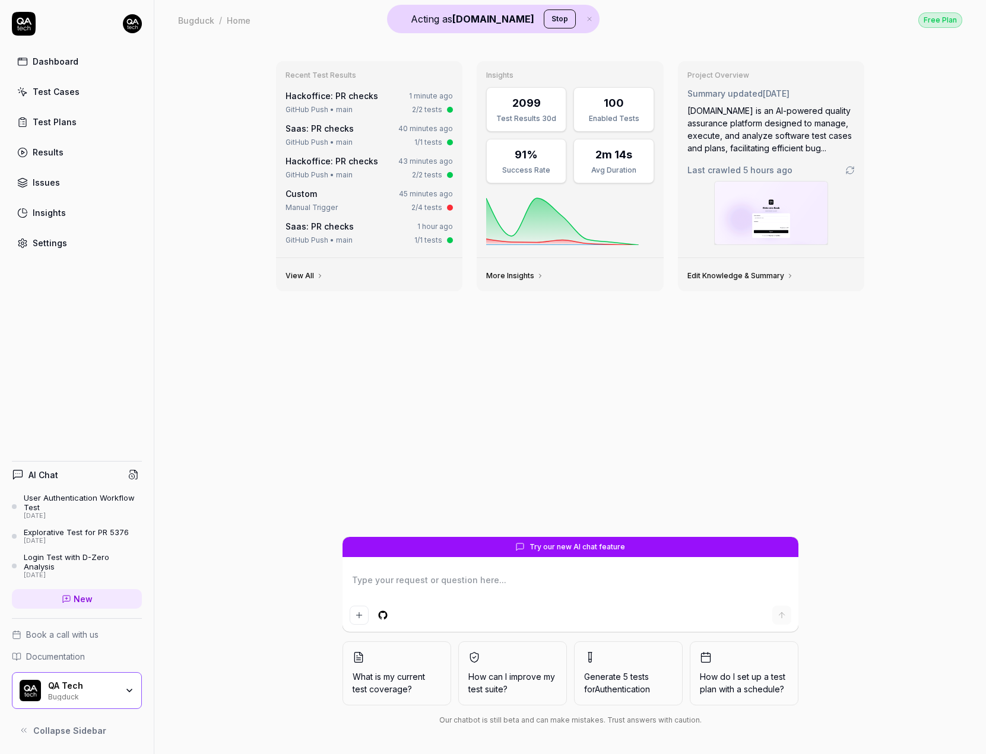
type textarea "*"
